Goal: Task Accomplishment & Management: Use online tool/utility

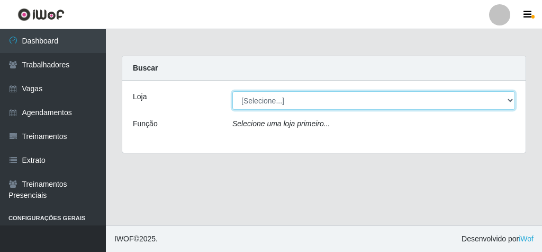
click at [512, 97] on select "[Selecione...] Rede Econômico - Malvinas Rede Econômico - Prata" at bounding box center [373, 100] width 283 height 19
select select "194"
click at [232, 91] on select "[Selecione...] Rede Econômico - Malvinas Rede Econômico - Prata" at bounding box center [373, 100] width 283 height 19
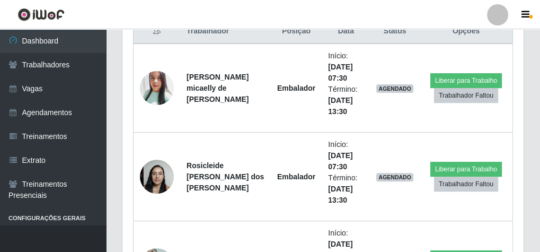
scroll to position [424, 0]
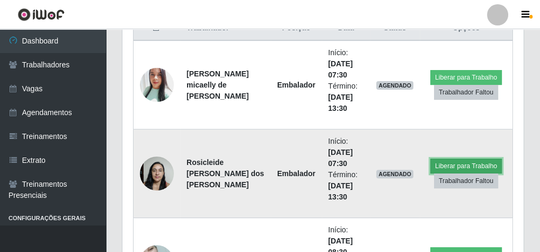
click at [482, 163] on button "Liberar para Trabalho" at bounding box center [465, 165] width 71 height 15
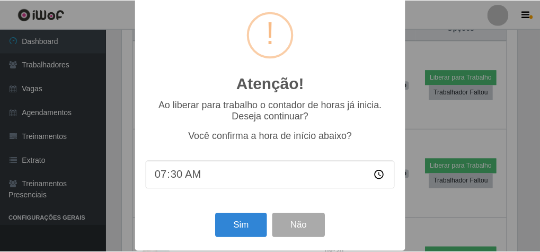
scroll to position [22, 0]
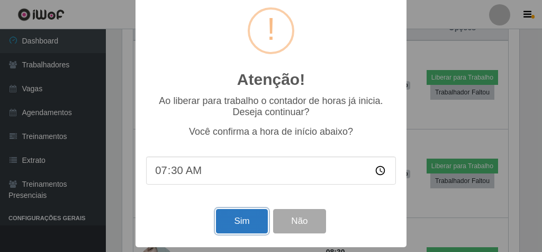
click at [237, 219] on button "Sim" at bounding box center [241, 221] width 51 height 25
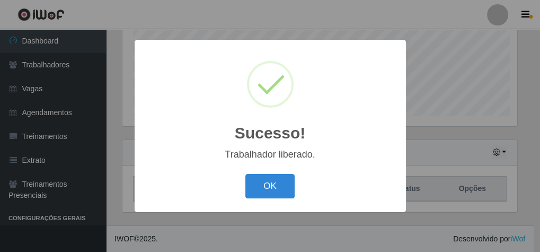
scroll to position [219, 397]
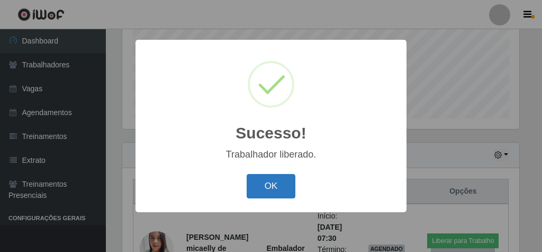
click at [276, 185] on button "OK" at bounding box center [271, 186] width 49 height 25
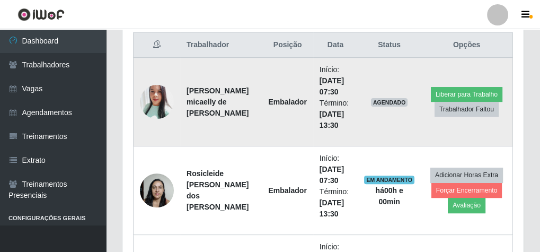
scroll to position [366, 0]
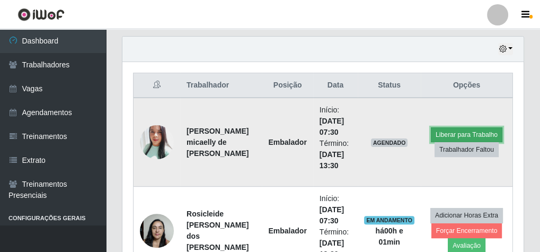
click at [473, 130] on button "Liberar para Trabalho" at bounding box center [465, 134] width 71 height 15
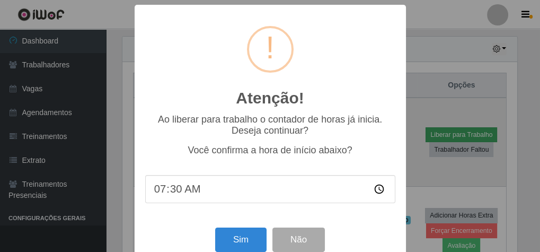
scroll to position [219, 397]
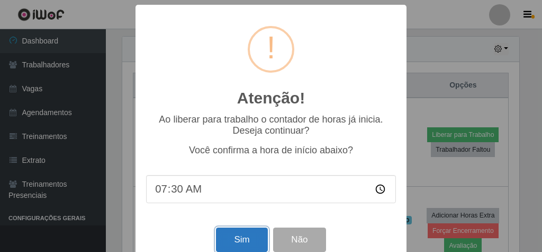
click at [227, 240] on button "Sim" at bounding box center [241, 239] width 51 height 25
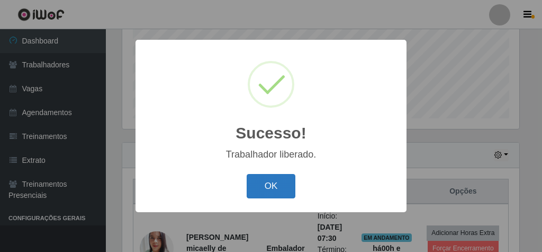
click at [280, 185] on button "OK" at bounding box center [271, 186] width 49 height 25
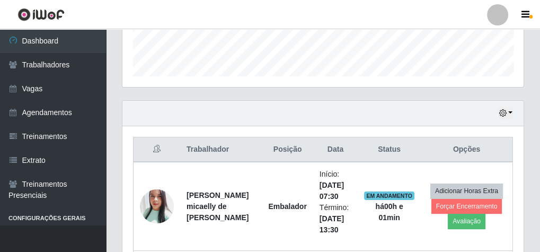
scroll to position [388, 0]
